Goal: Task Accomplishment & Management: Use online tool/utility

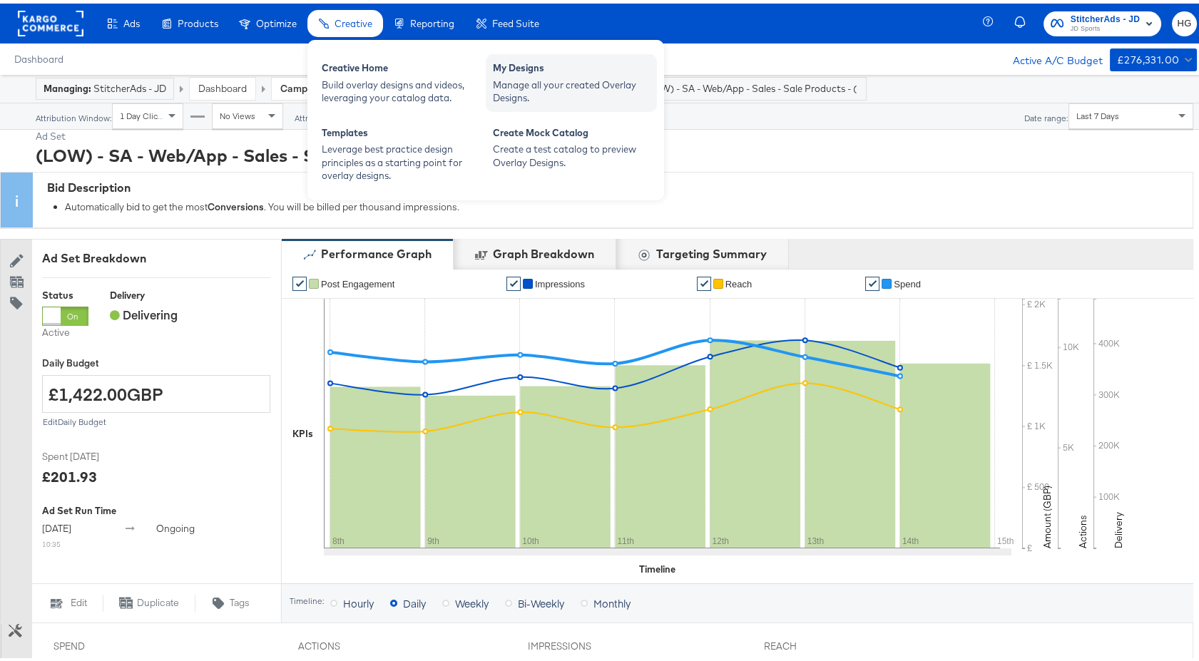
click at [513, 90] on div "Manage all your created Overlay Designs." at bounding box center [571, 88] width 157 height 26
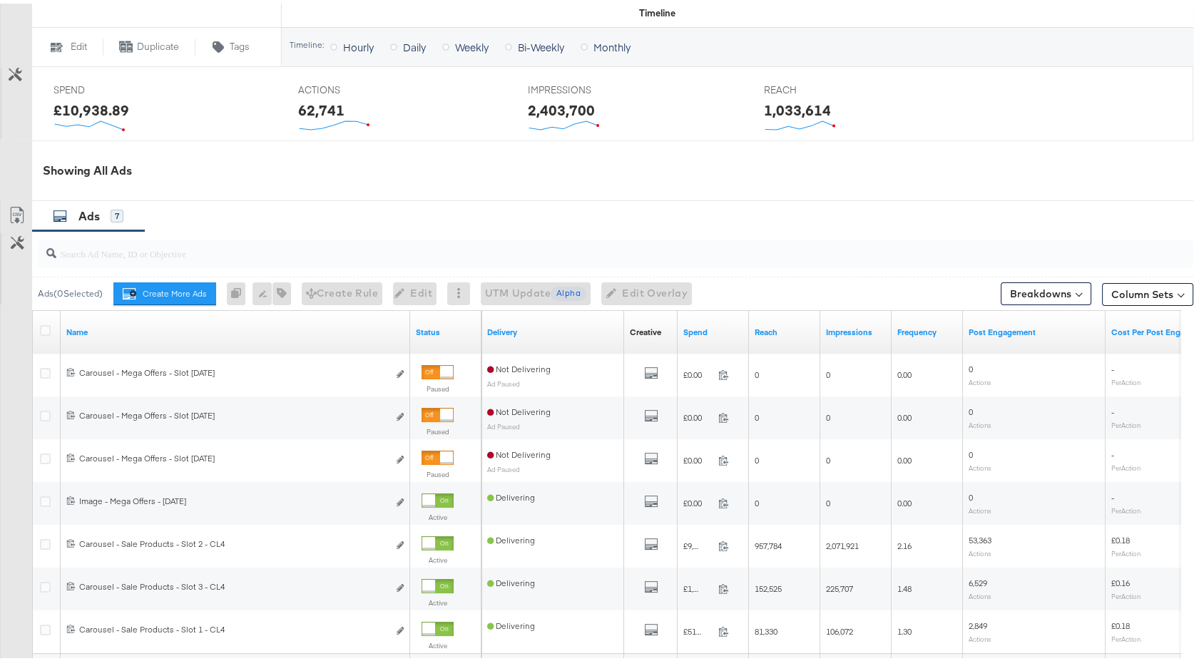
scroll to position [562, 0]
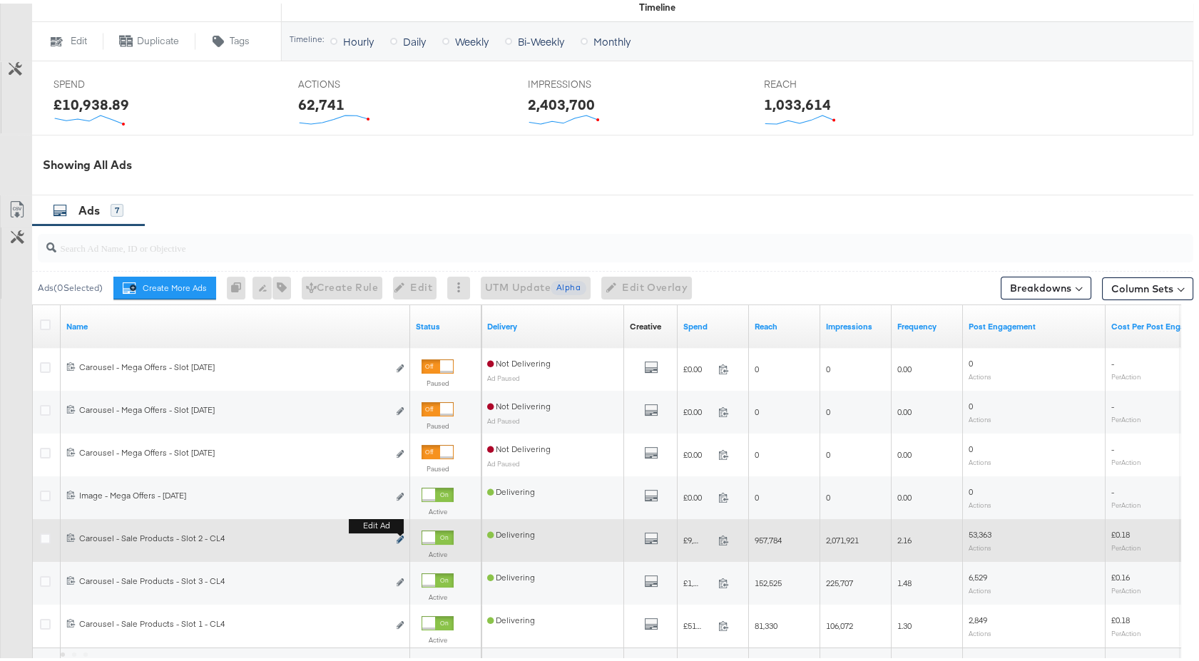
click at [396, 531] on button "Edit ad" at bounding box center [400, 536] width 9 height 15
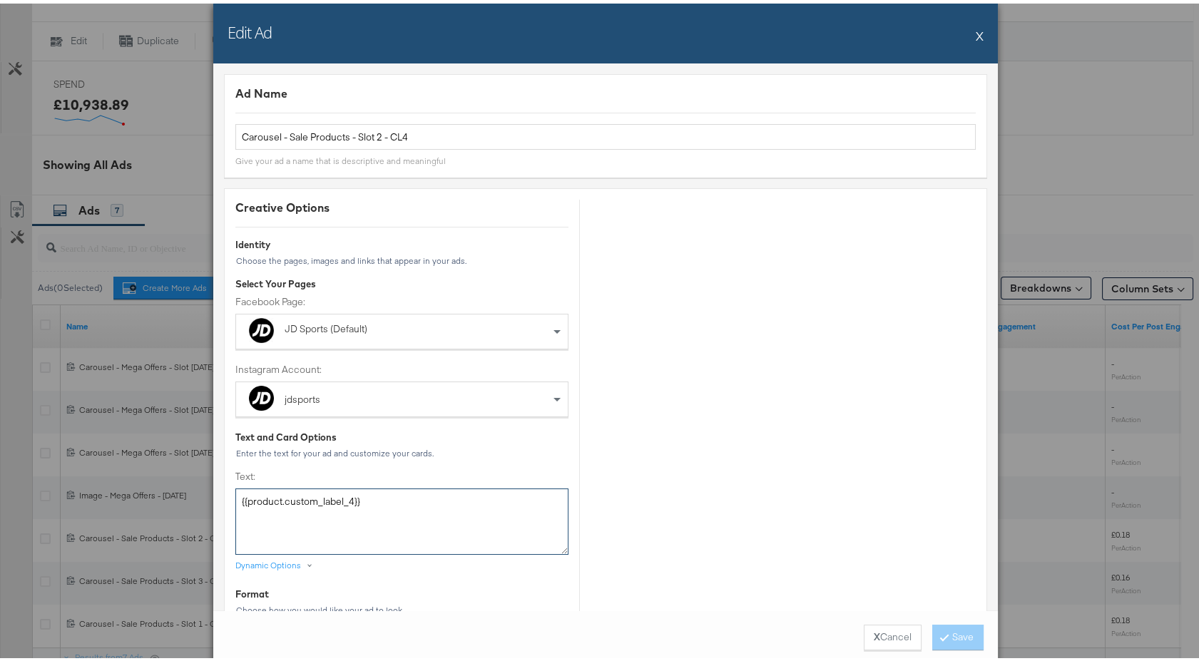
click at [369, 504] on textarea "{{product.custom_label_4}}" at bounding box center [401, 518] width 333 height 66
click at [976, 33] on button "X" at bounding box center [980, 32] width 8 height 29
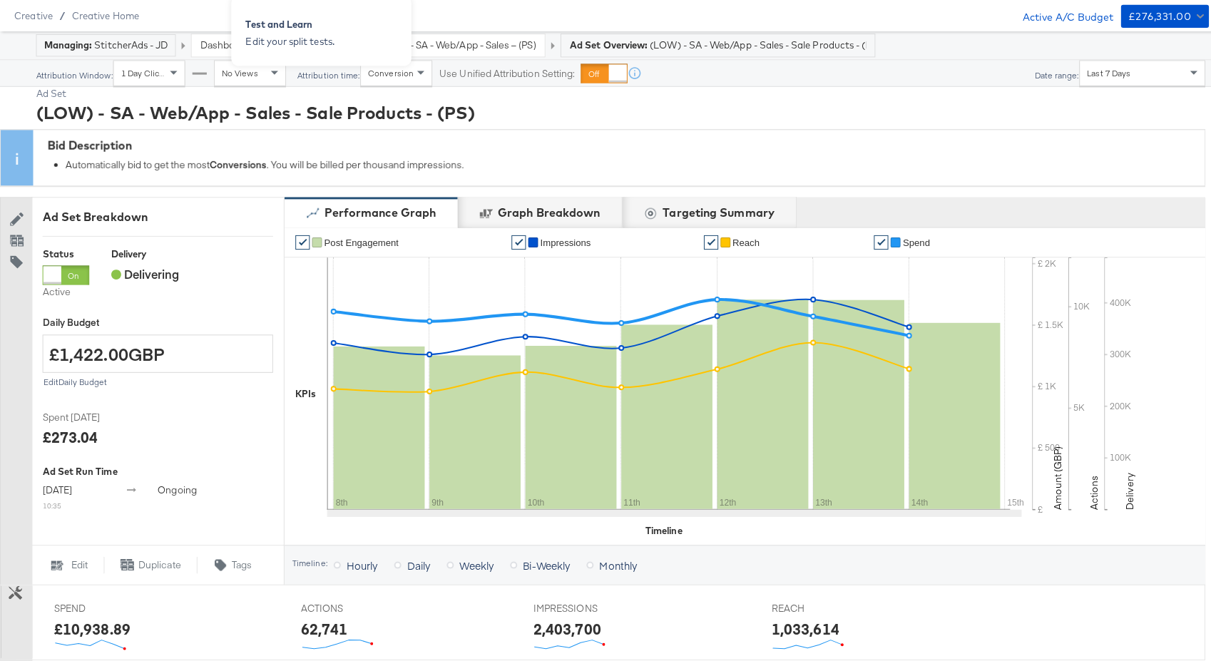
scroll to position [0, 0]
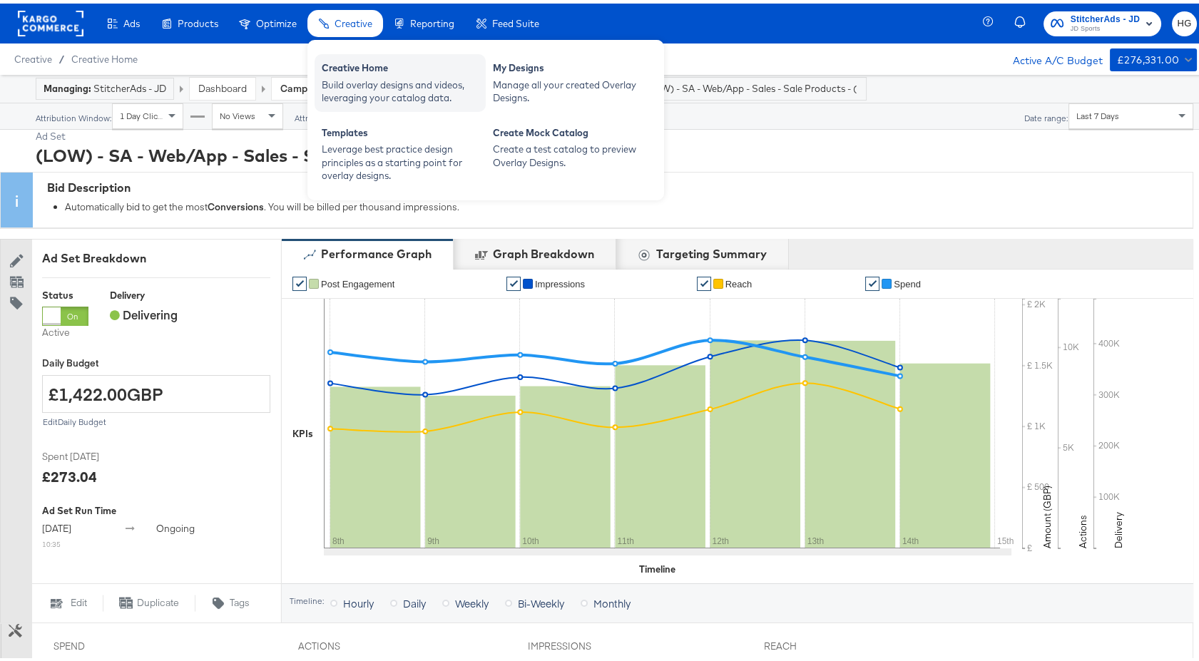
click at [372, 81] on div "Build overlay designs and videos, leveraging your catalog data." at bounding box center [400, 88] width 157 height 26
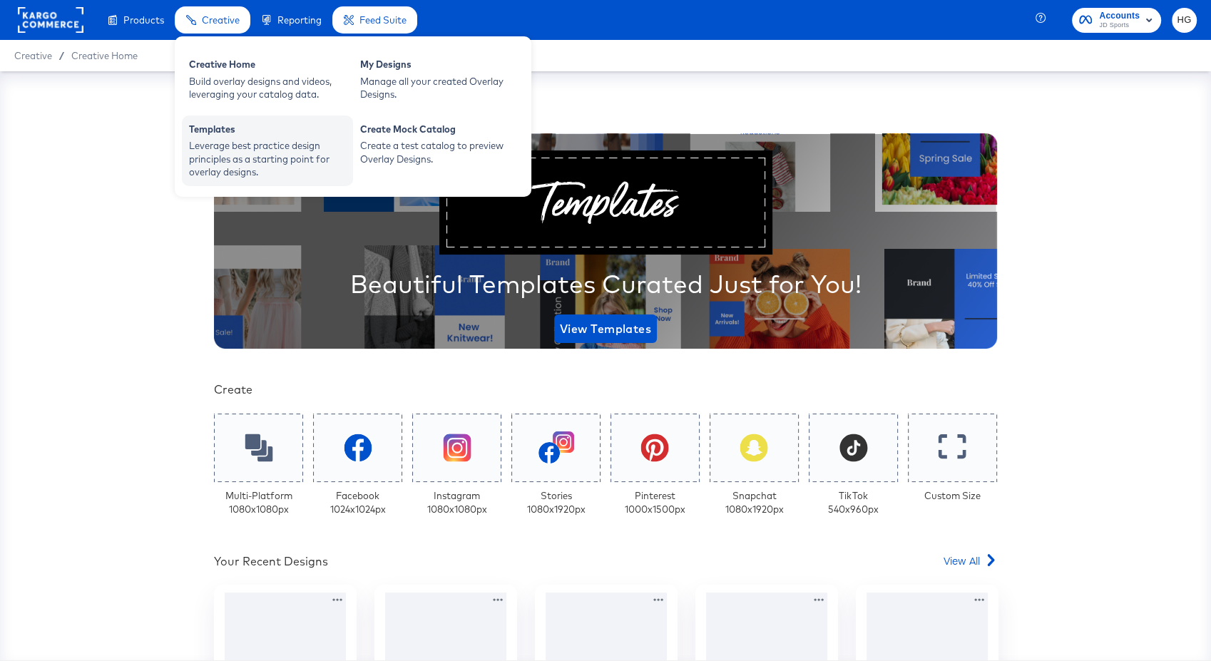
click at [228, 153] on div "Leverage best practice design principles as a starting point for overlay design…" at bounding box center [267, 159] width 157 height 40
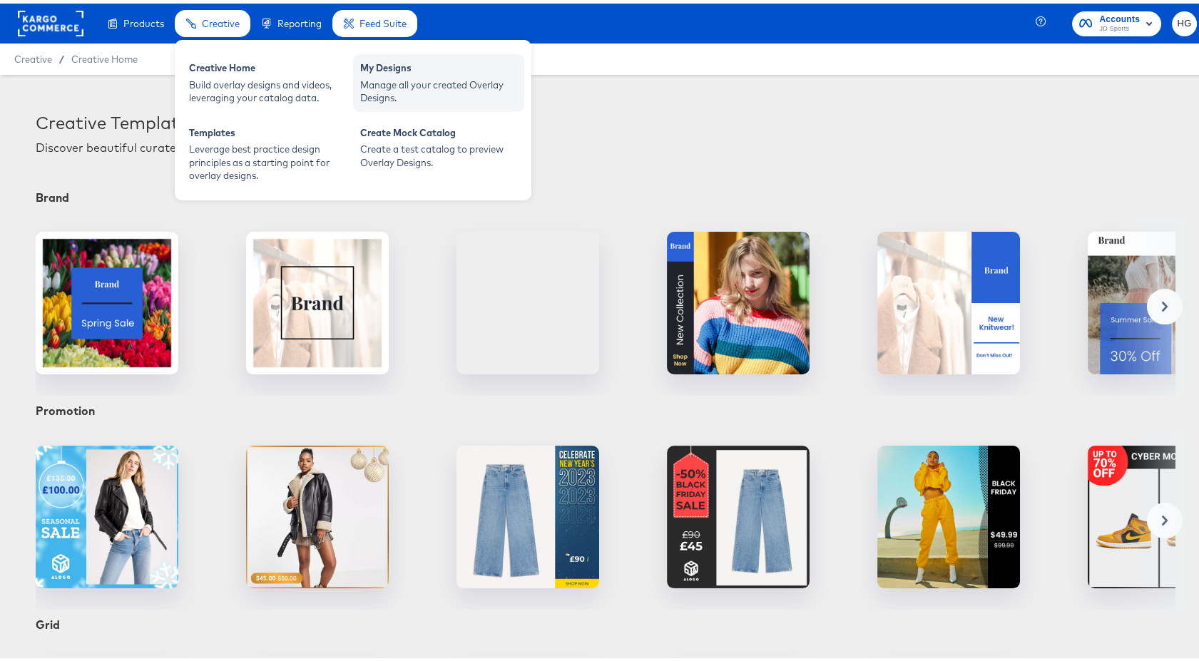
click at [389, 86] on div "Manage all your created Overlay Designs." at bounding box center [438, 88] width 157 height 26
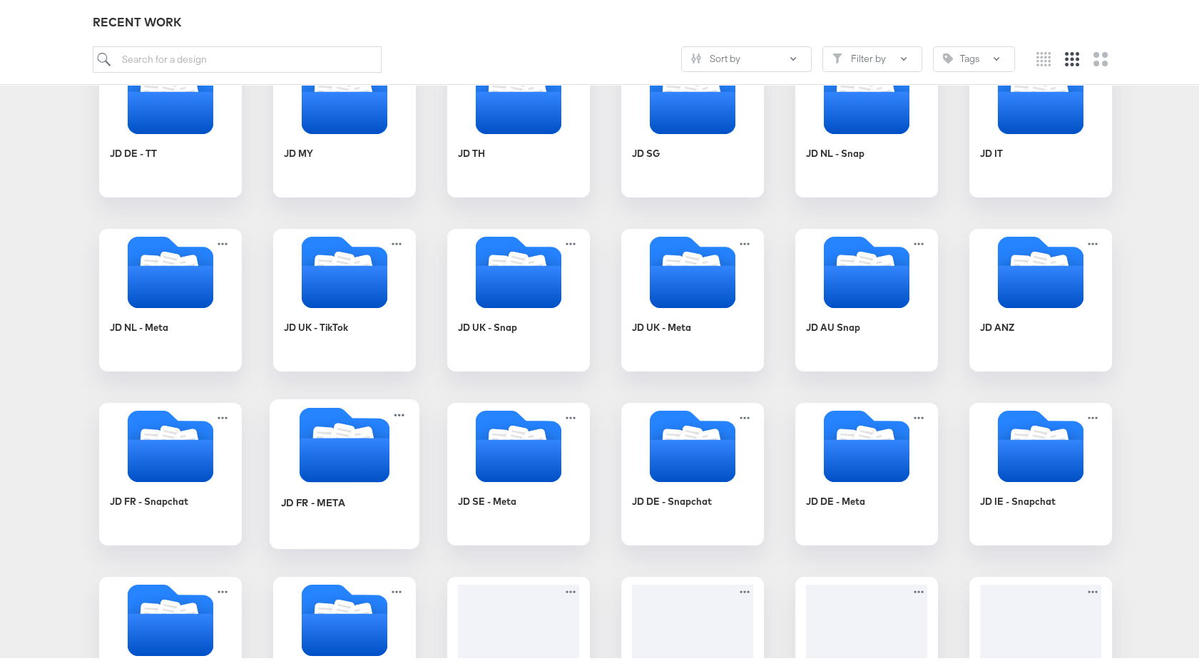
scroll to position [639, 0]
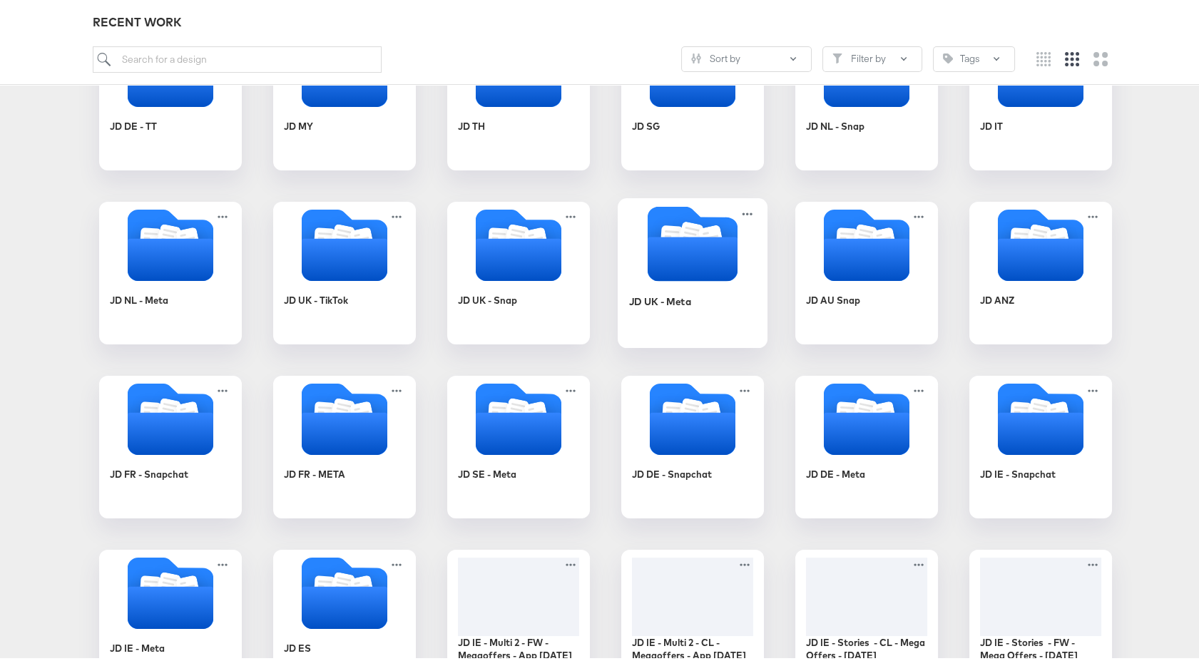
click at [668, 231] on icon "Folder" at bounding box center [671, 235] width 23 height 27
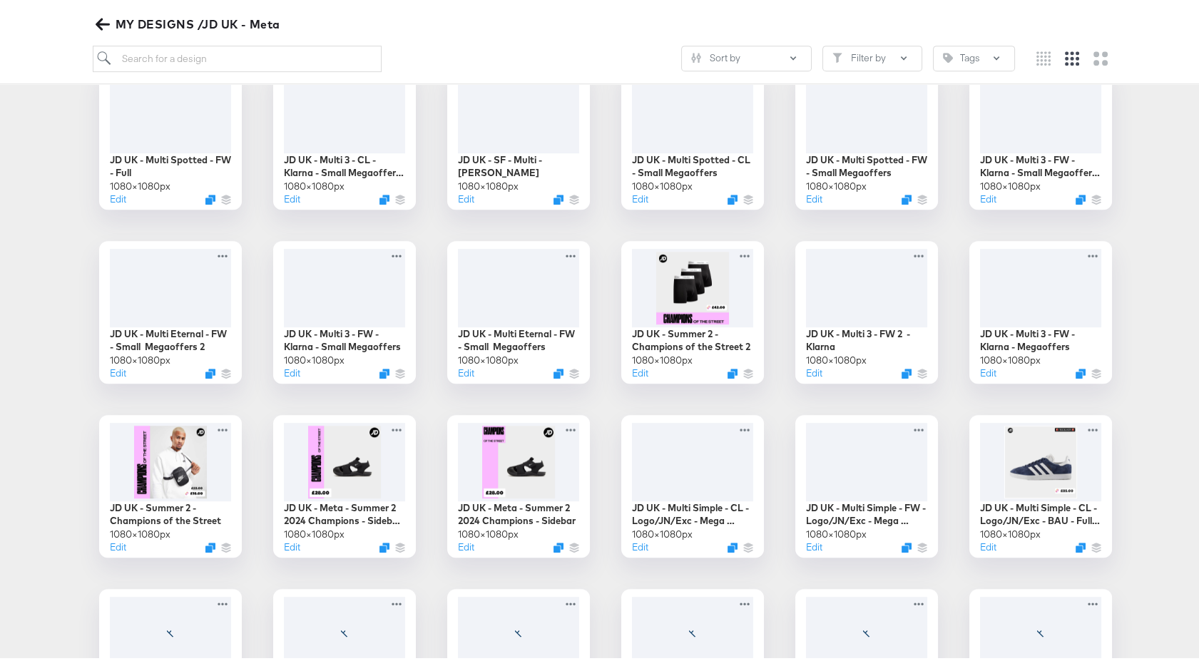
scroll to position [1889, 0]
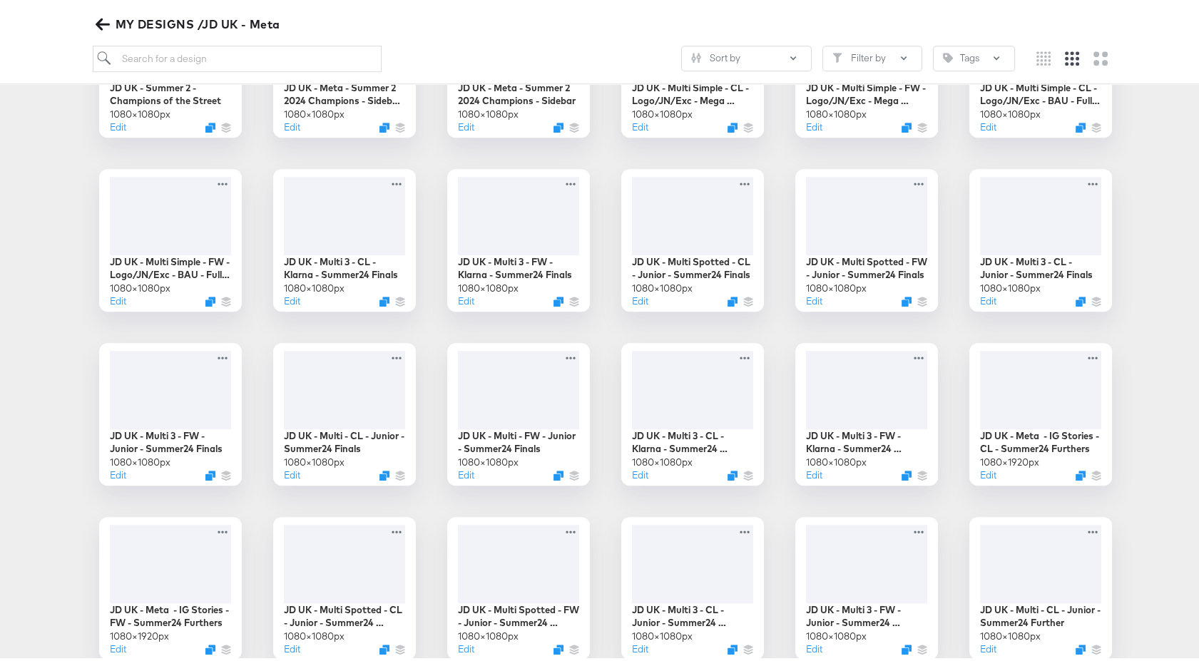
click at [101, 20] on icon "button" at bounding box center [103, 20] width 14 height 11
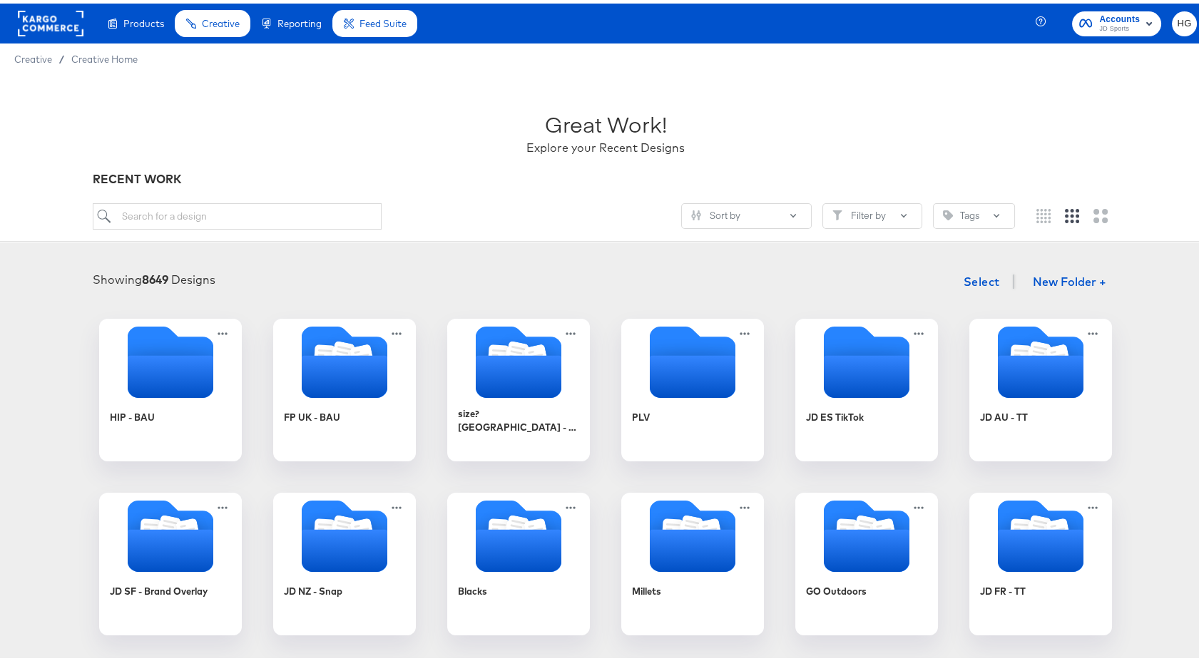
click at [35, 7] on rect at bounding box center [51, 20] width 66 height 26
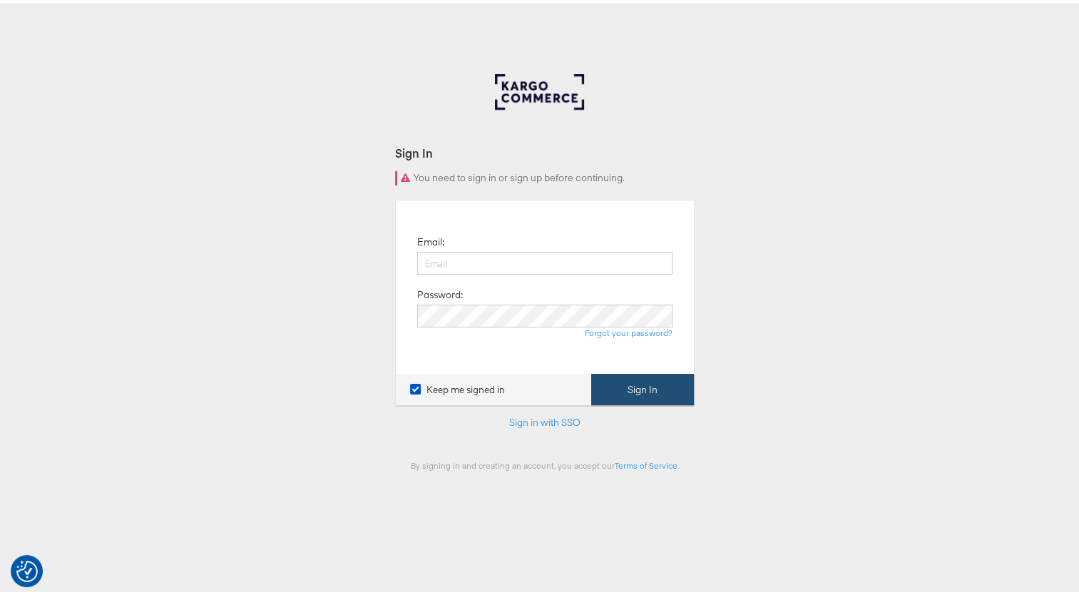
type input "[PERSON_NAME][EMAIL_ADDRESS][PERSON_NAME][DOMAIN_NAME]"
click at [633, 392] on button "Sign In" at bounding box center [642, 387] width 103 height 32
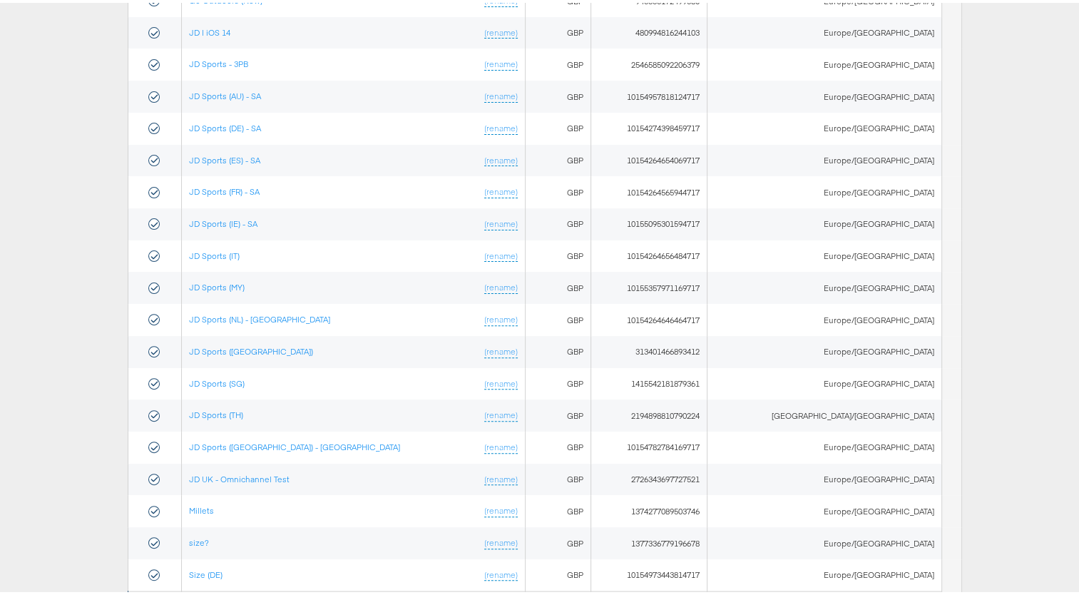
scroll to position [571, 0]
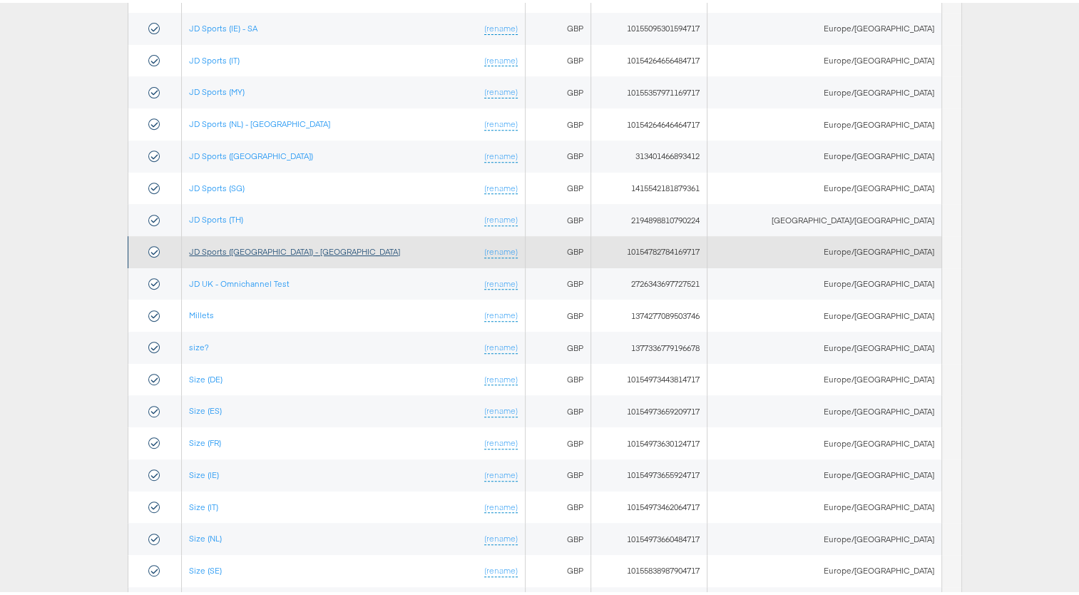
click at [250, 243] on link "JD Sports ([GEOGRAPHIC_DATA]) - [GEOGRAPHIC_DATA]" at bounding box center [294, 248] width 211 height 11
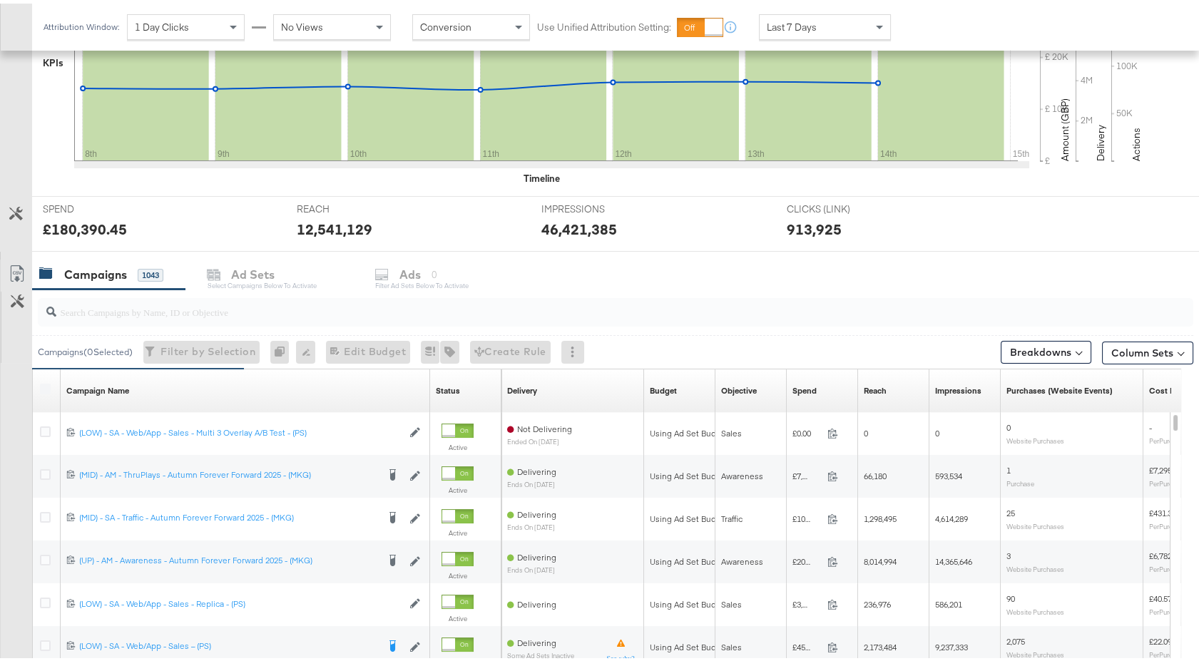
scroll to position [591, 0]
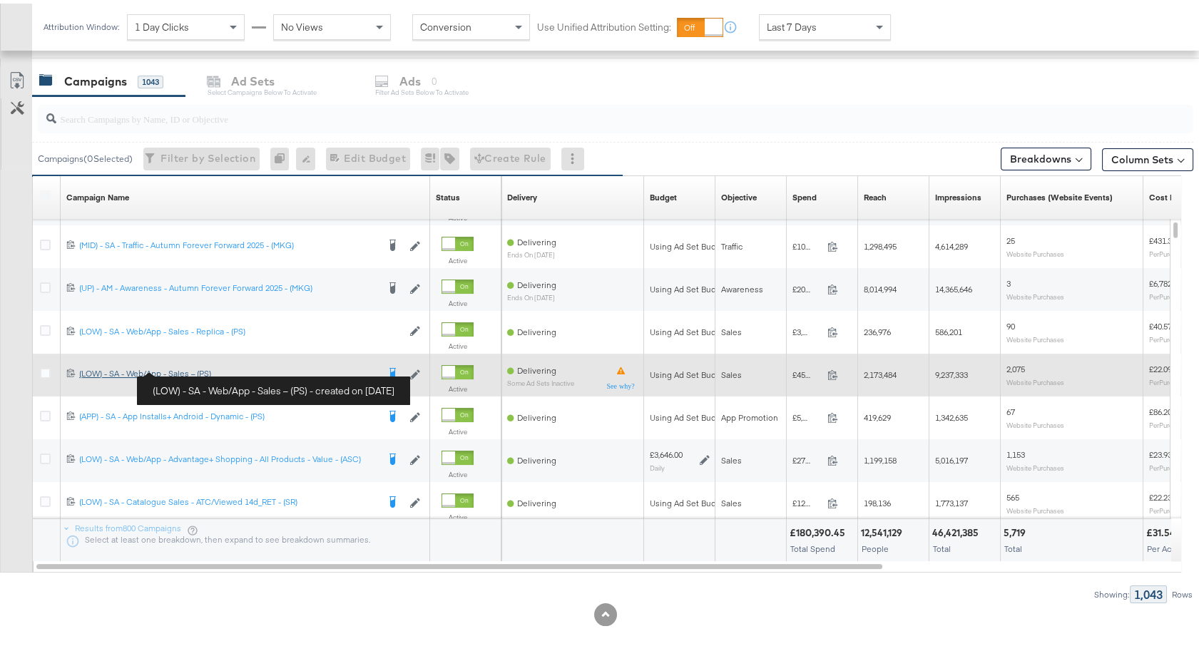
click at [190, 367] on div "(LOW) - SA - Web/App - Sales – (PS) (LOW) - SA - Web/App - Sales – (PS)" at bounding box center [228, 369] width 298 height 11
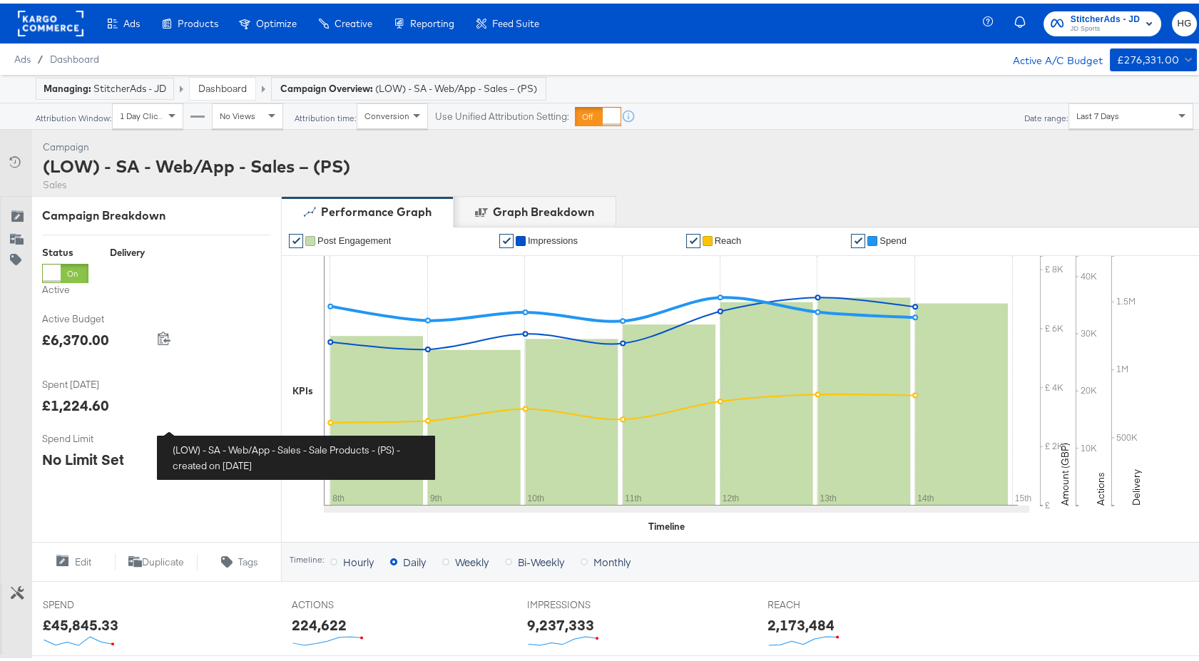
scroll to position [459, 0]
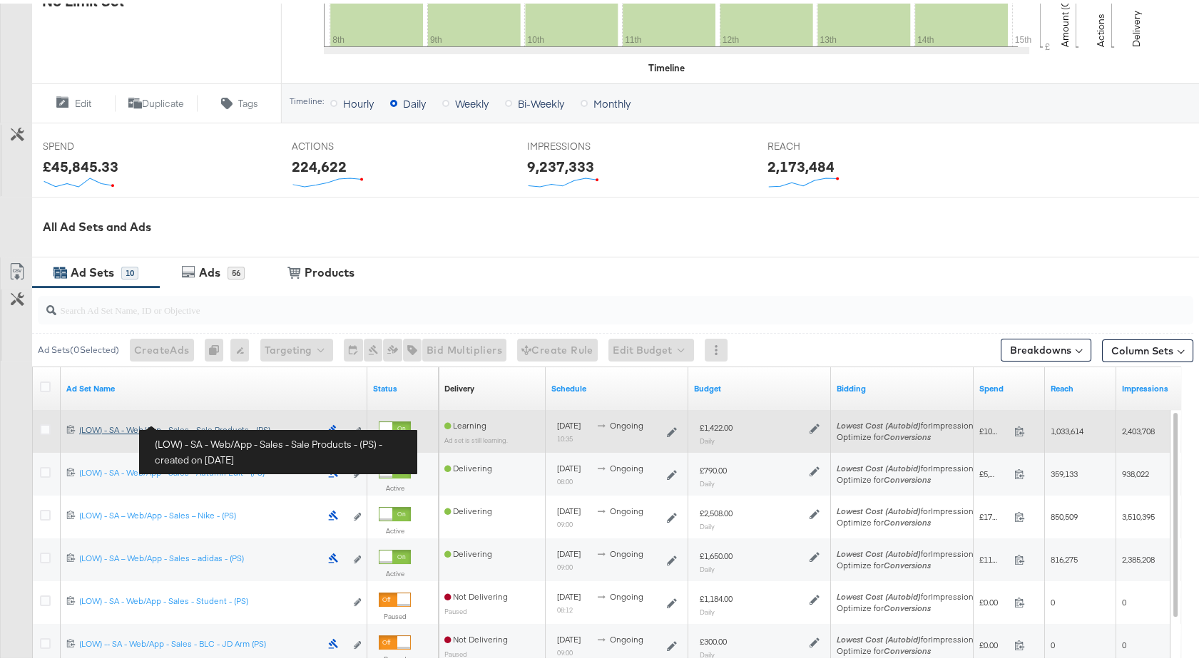
click at [193, 421] on div "(LOW) - SA - Web/App - Sales - Sale Products - (PS) (LOW) - SA - Web/App - Sale…" at bounding box center [199, 426] width 241 height 11
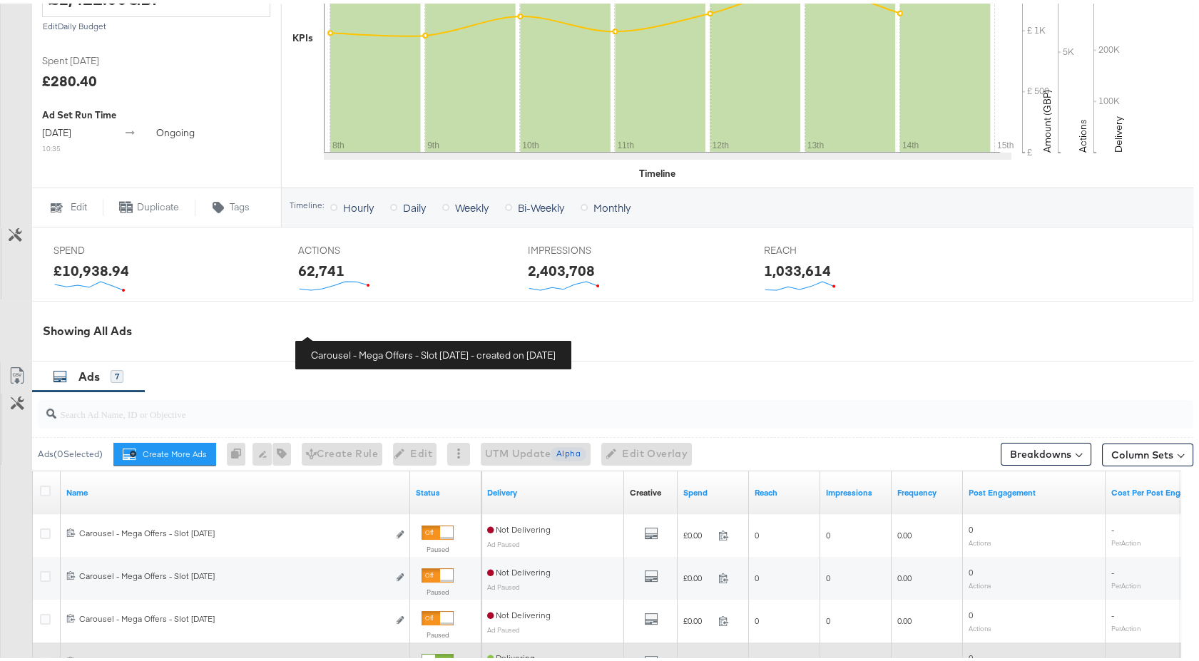
scroll to position [633, 0]
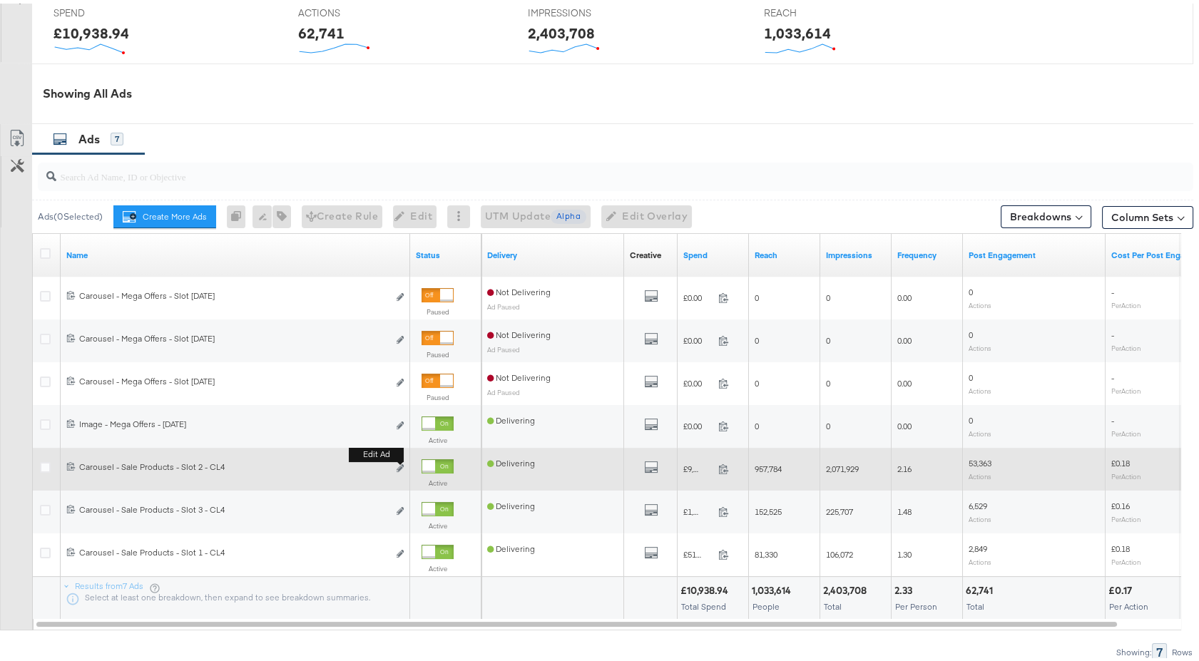
click at [398, 456] on b "Edit ad" at bounding box center [376, 451] width 55 height 15
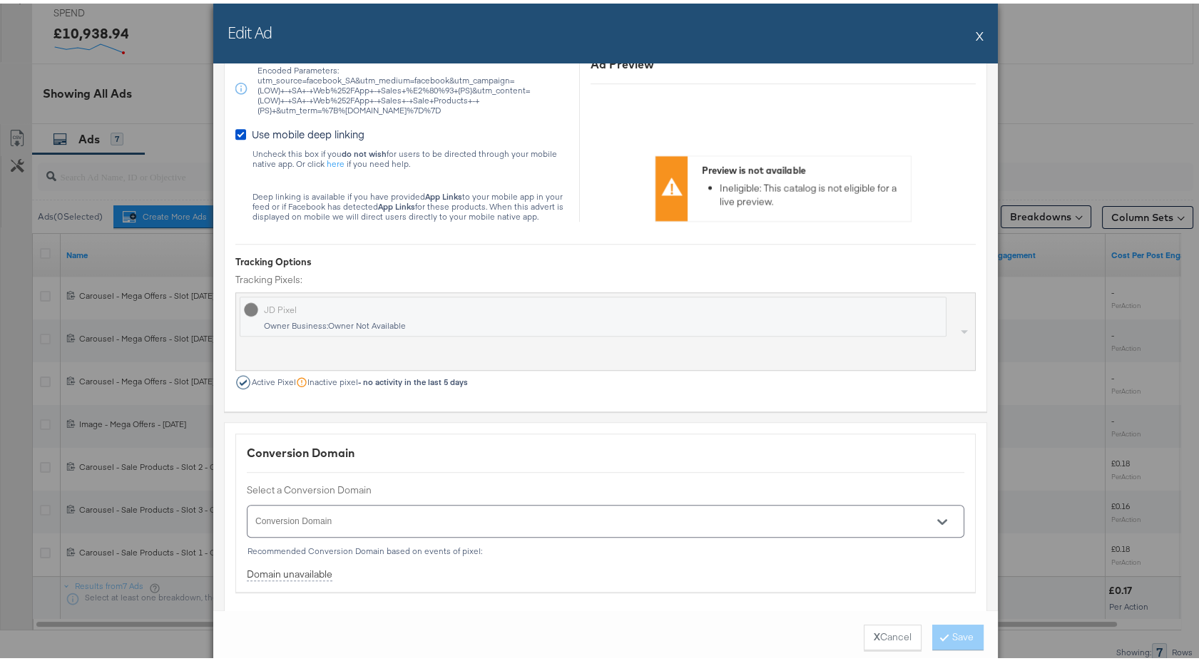
scroll to position [2328, 0]
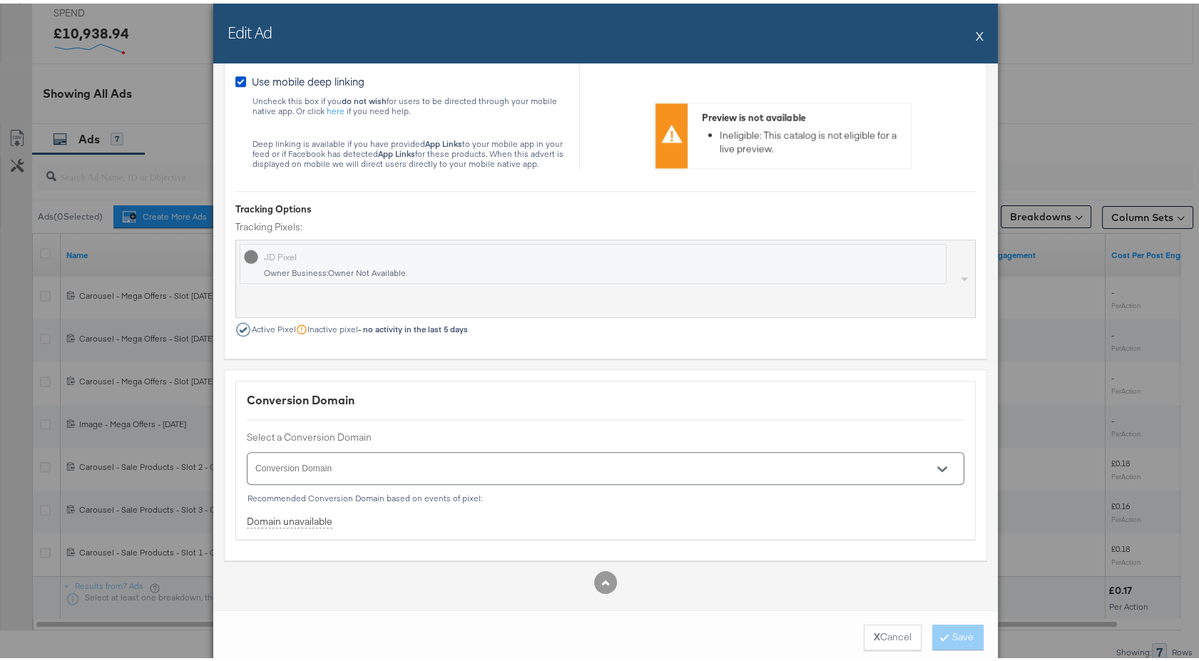
click at [984, 41] on div "Edit Ad X" at bounding box center [605, 30] width 785 height 60
click at [976, 32] on button "X" at bounding box center [980, 32] width 8 height 29
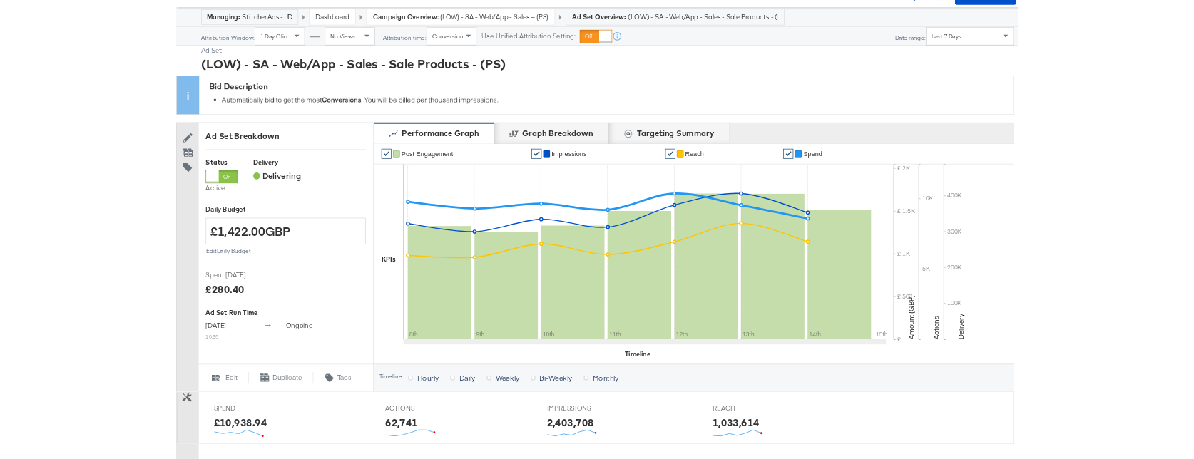
scroll to position [0, 0]
